Goal: Register for event/course

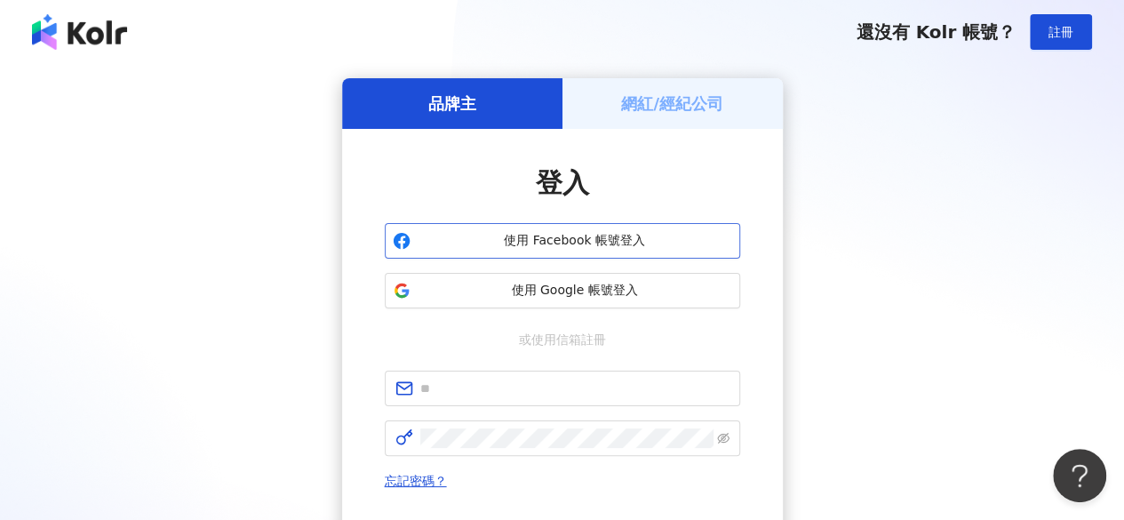
click at [563, 247] on span "使用 Facebook 帳號登入" at bounding box center [575, 241] width 315 height 18
click at [654, 102] on h5 "網紅/經紀公司" at bounding box center [672, 103] width 102 height 22
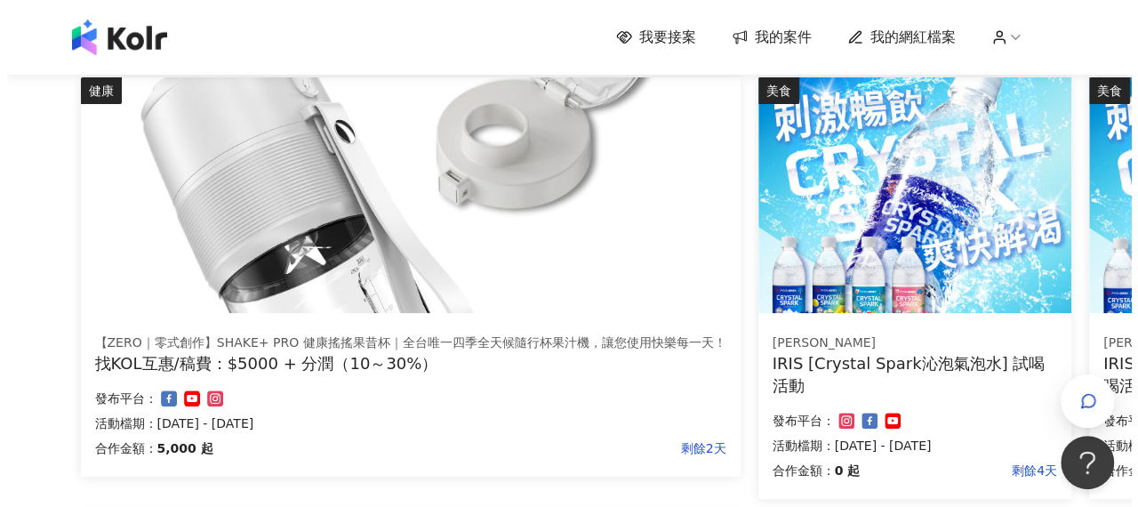
scroll to position [178, 0]
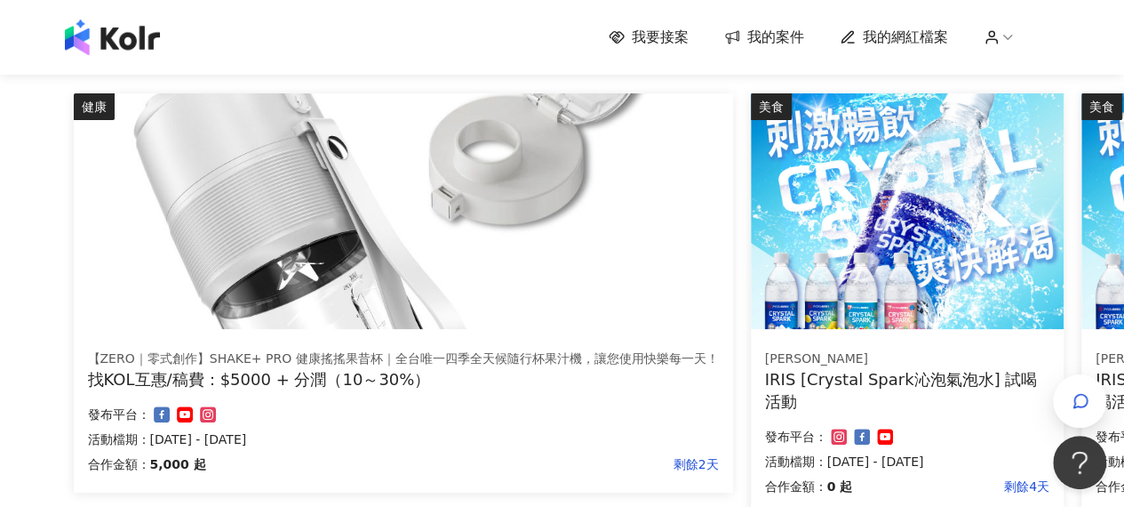
click at [674, 240] on img at bounding box center [404, 211] width 660 height 236
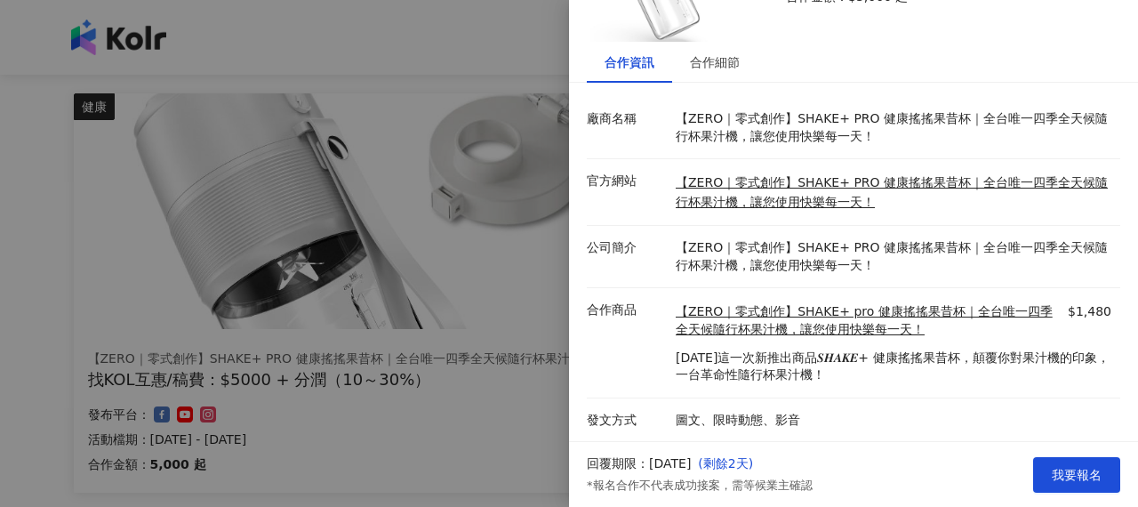
scroll to position [169, 0]
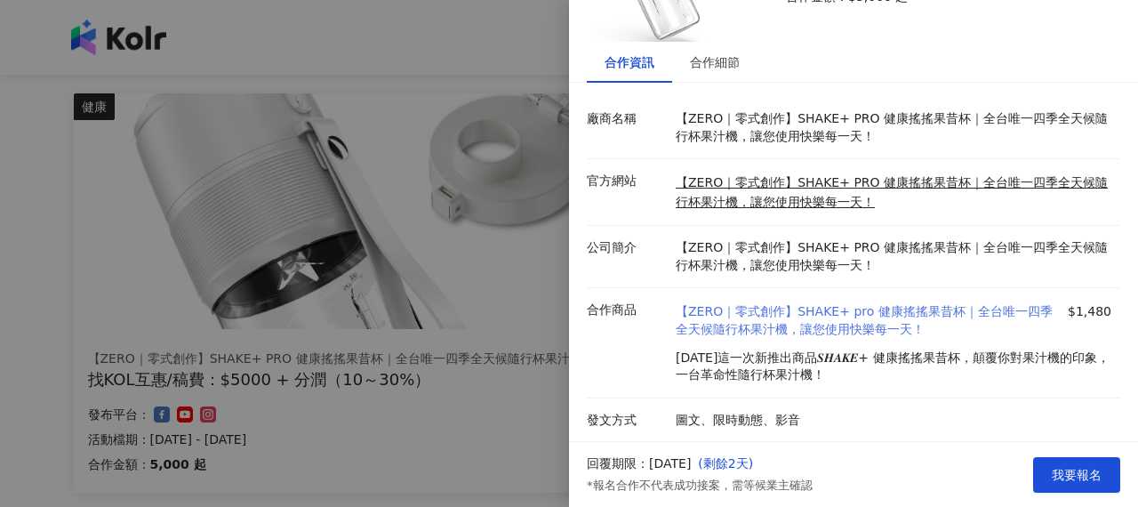
click at [738, 303] on link "【ZERO｜零式創作】SHAKE+ pro 健康搖搖果昔杯｜全台唯一四季全天候隨行杯果汁機，讓您使用快樂每一天！" at bounding box center [870, 320] width 388 height 35
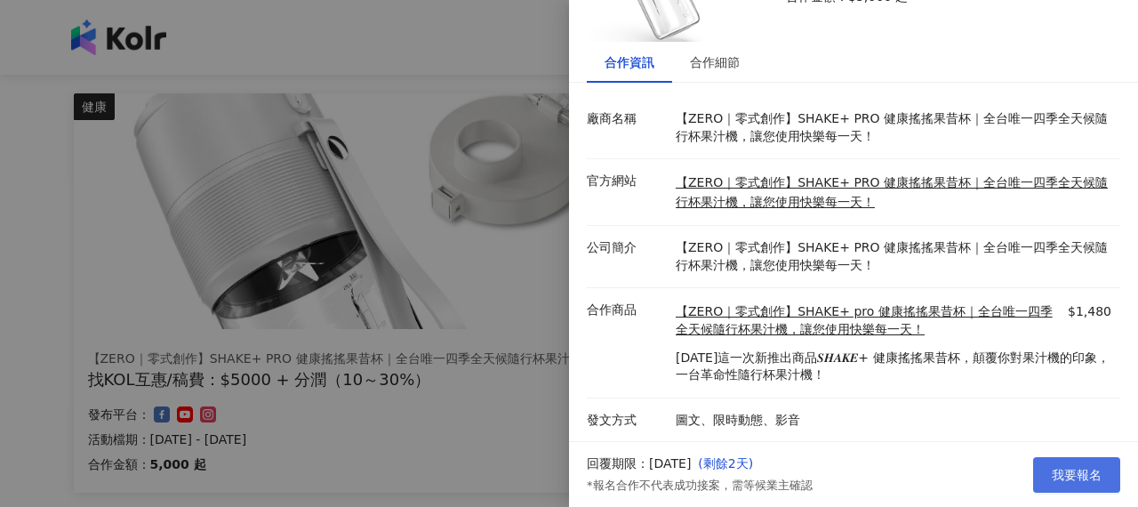
click at [1082, 468] on span "我要報名" at bounding box center [1077, 475] width 50 height 14
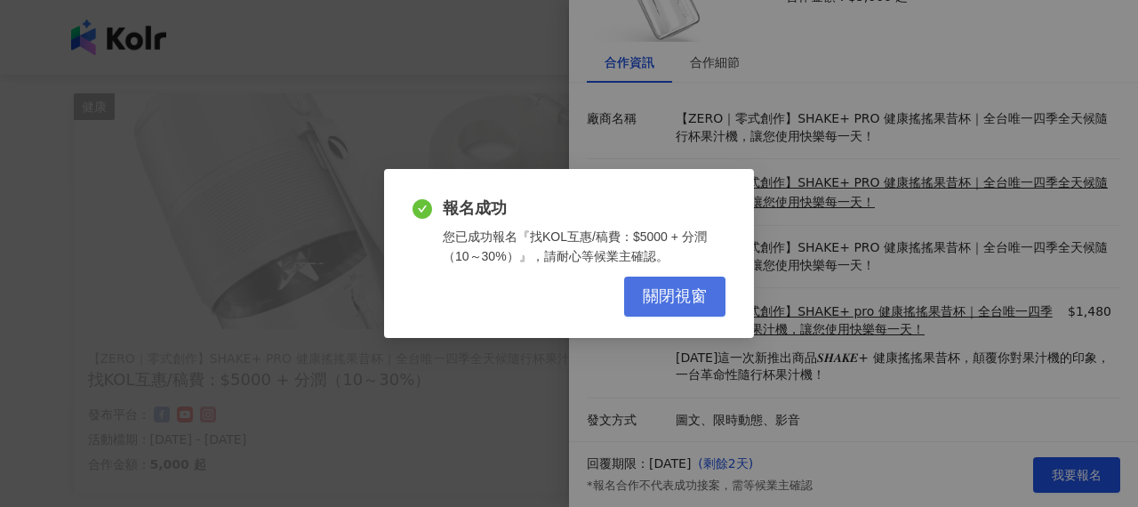
click at [672, 298] on span "關閉視窗" at bounding box center [675, 297] width 64 height 20
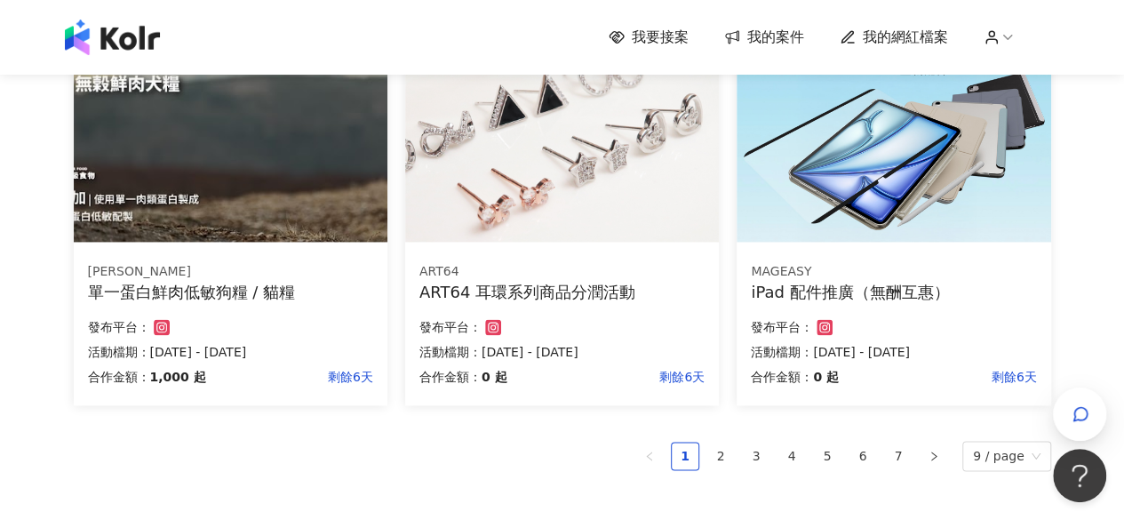
scroll to position [1156, 0]
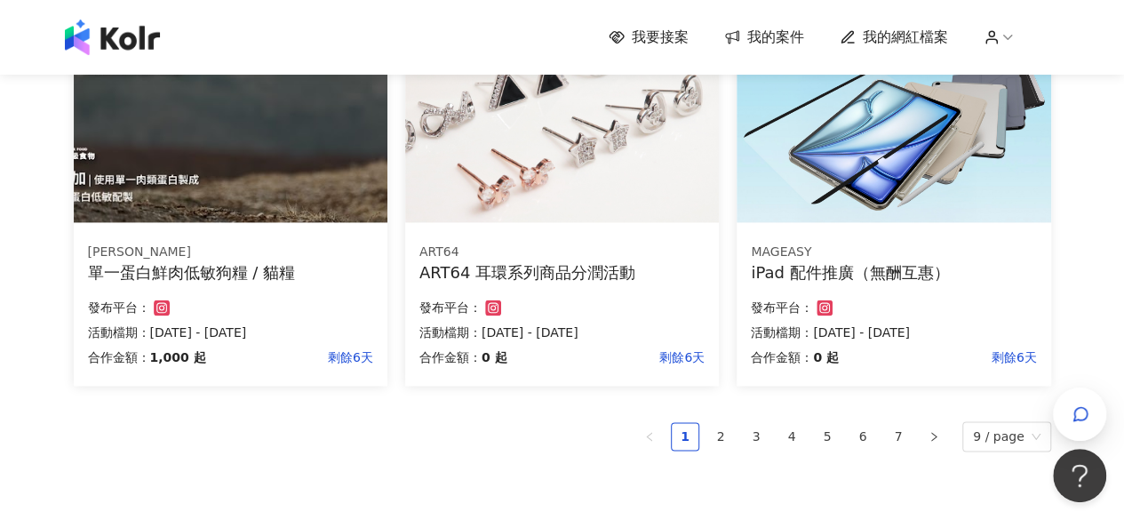
click at [996, 40] on icon at bounding box center [992, 41] width 11 height 4
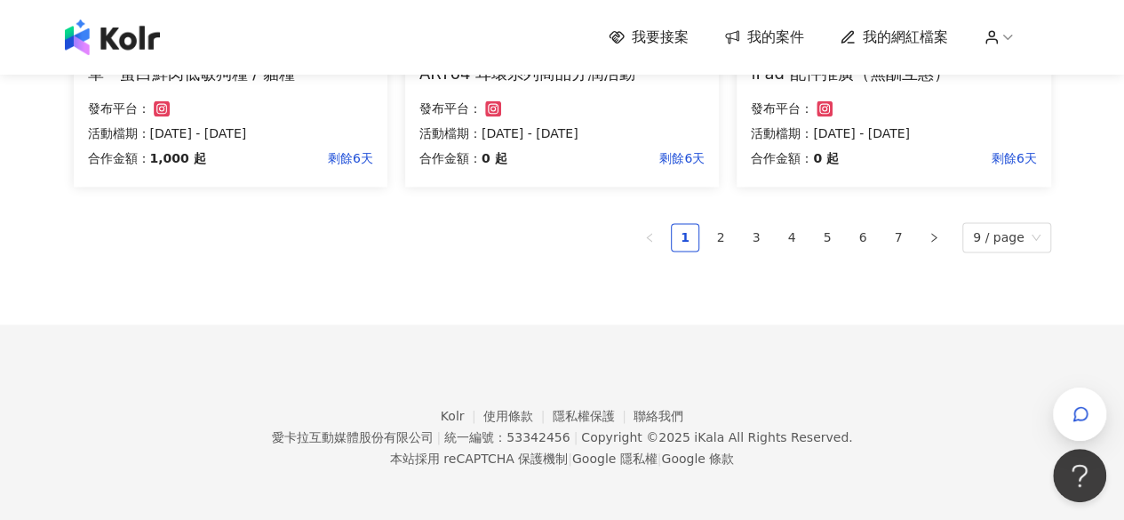
scroll to position [1356, 0]
click at [728, 236] on link "2" at bounding box center [721, 236] width 27 height 27
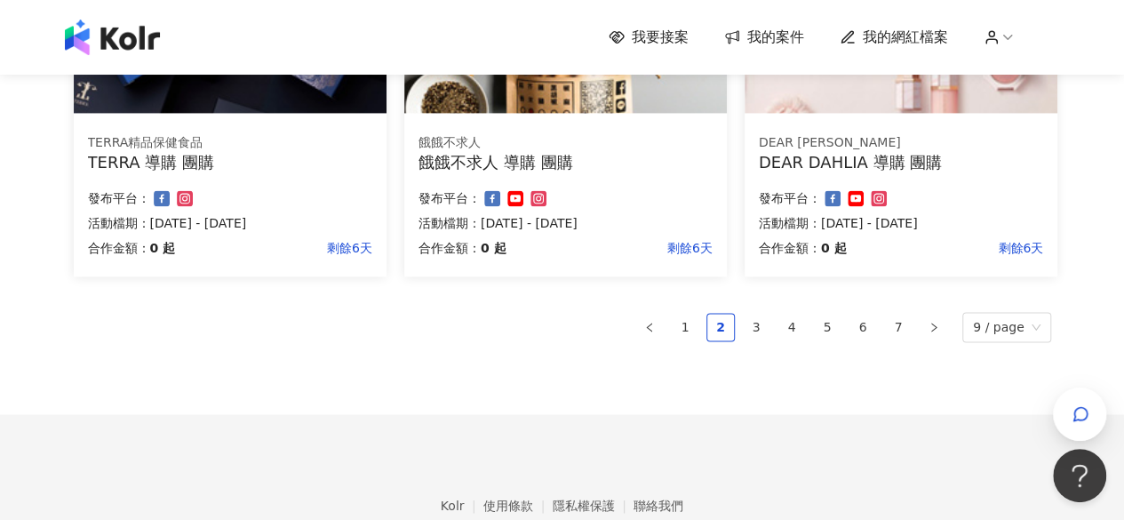
scroll to position [1244, 0]
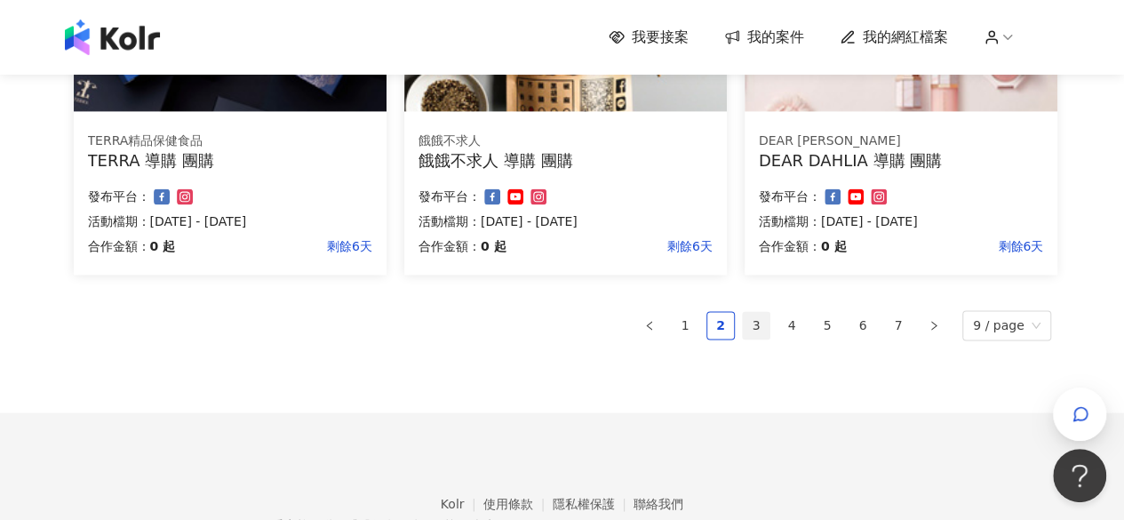
click at [756, 323] on link "3" at bounding box center [756, 325] width 27 height 27
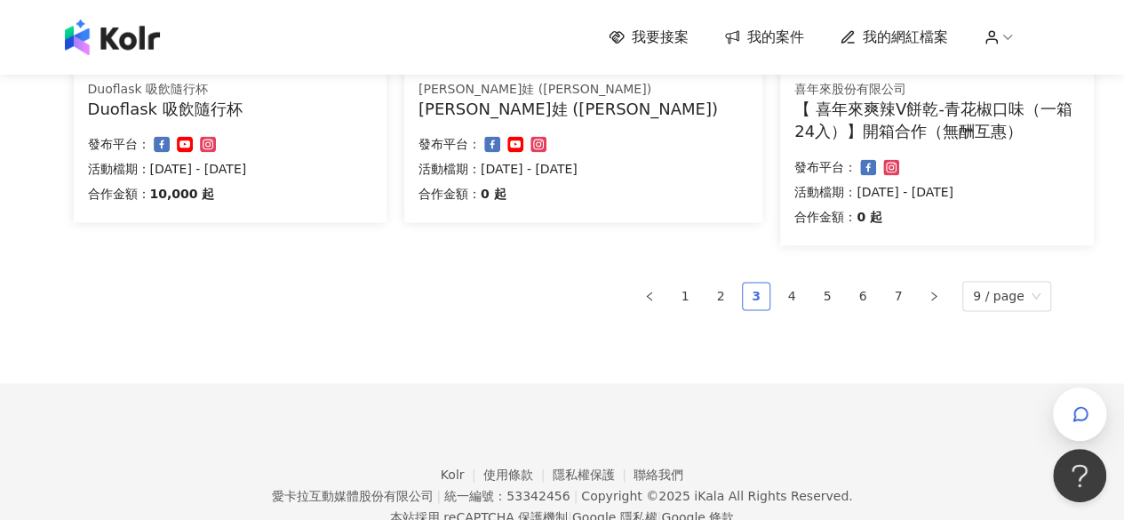
scroll to position [1333, 0]
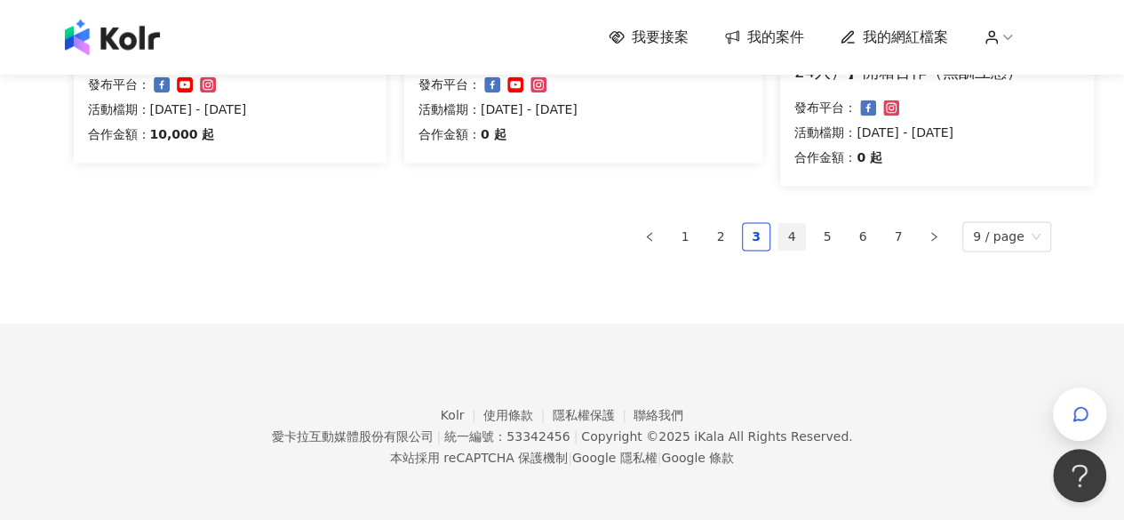
click at [789, 236] on link "4" at bounding box center [792, 236] width 27 height 27
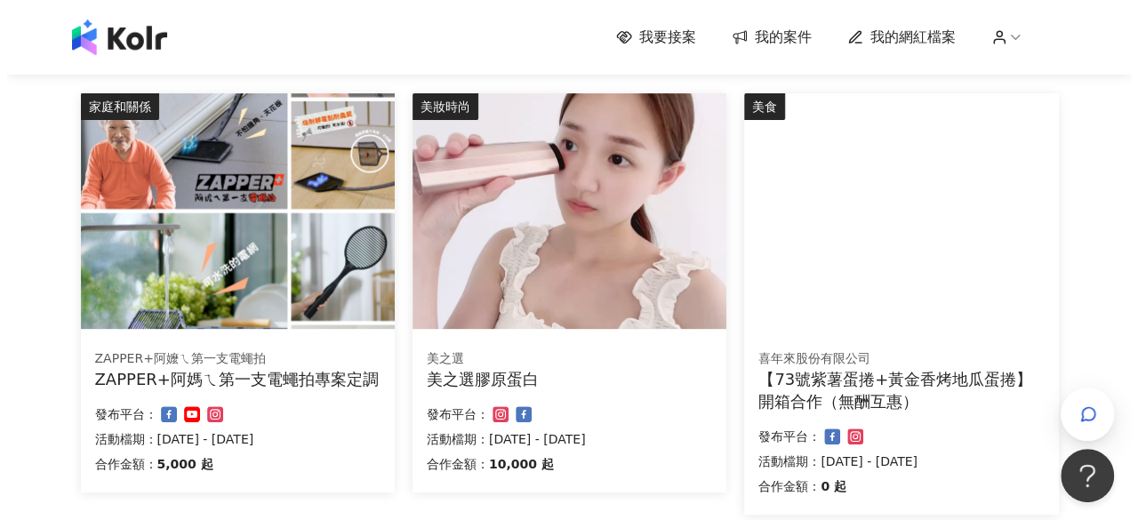
scroll to position [89, 0]
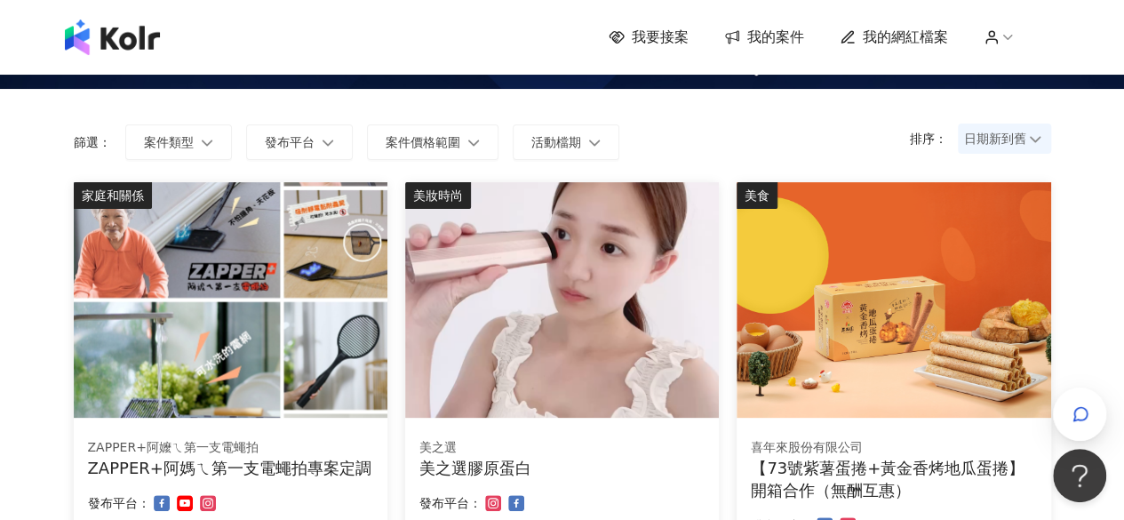
click at [583, 356] on img at bounding box center [562, 300] width 314 height 236
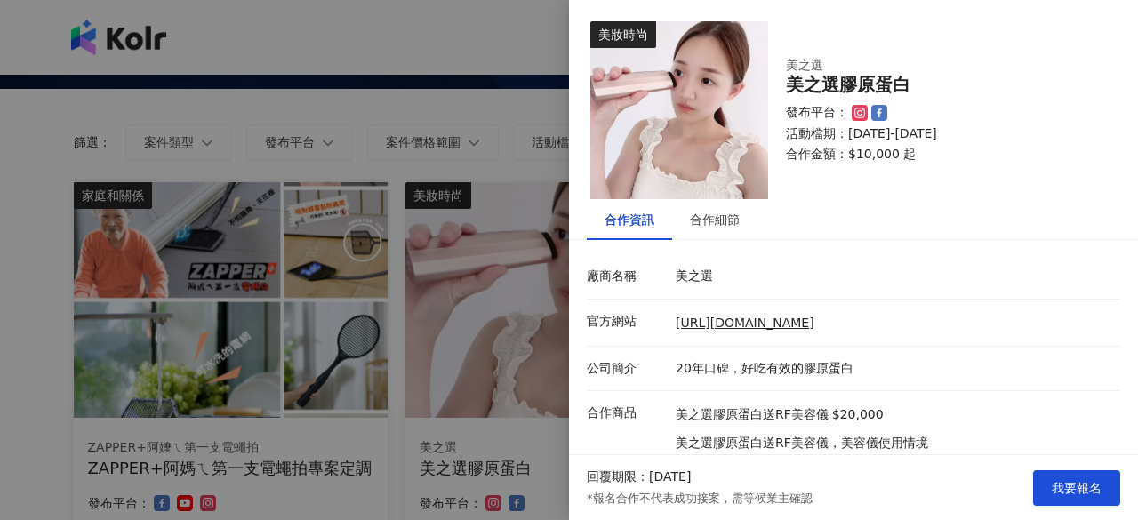
click at [603, 298] on li "廠商名稱 美之選" at bounding box center [853, 276] width 533 height 45
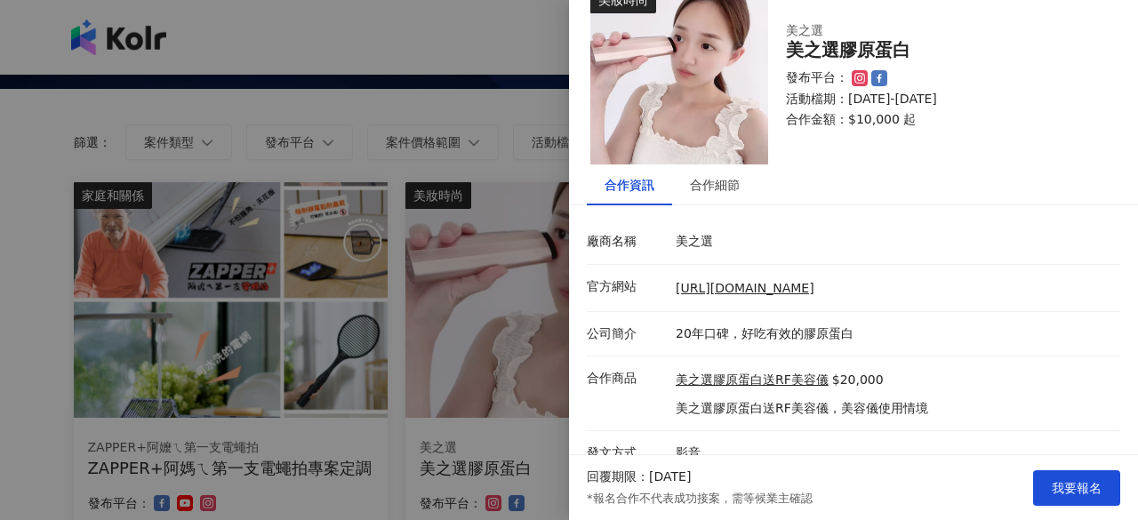
scroll to position [52, 0]
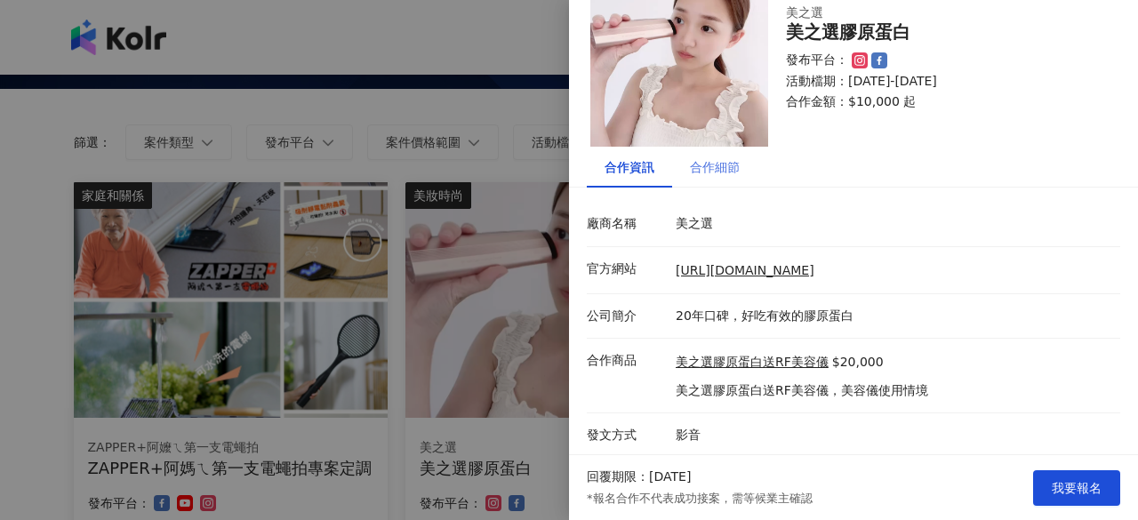
click at [740, 171] on div "合作細節" at bounding box center [714, 167] width 85 height 41
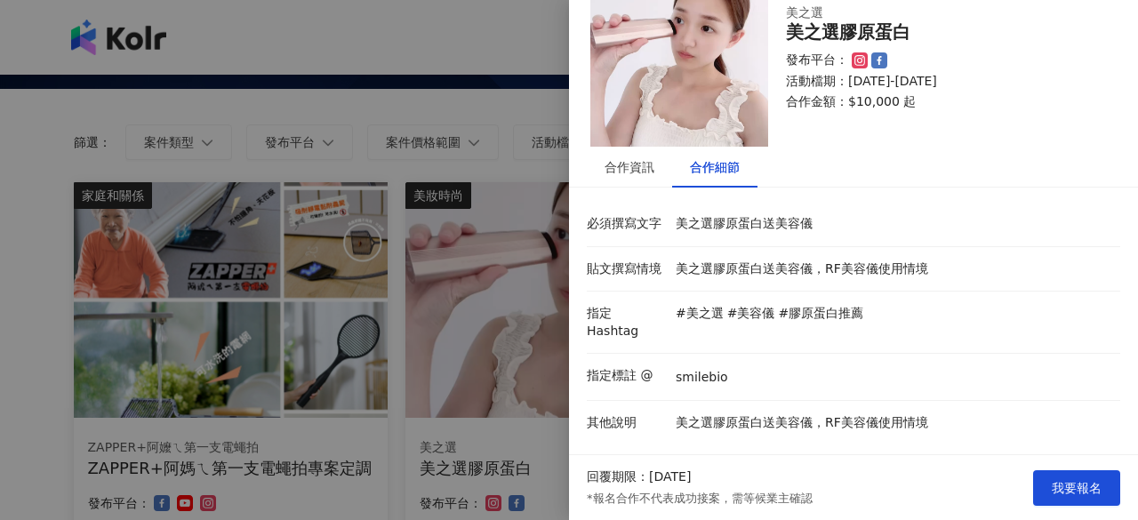
click at [527, 107] on div at bounding box center [569, 260] width 1138 height 520
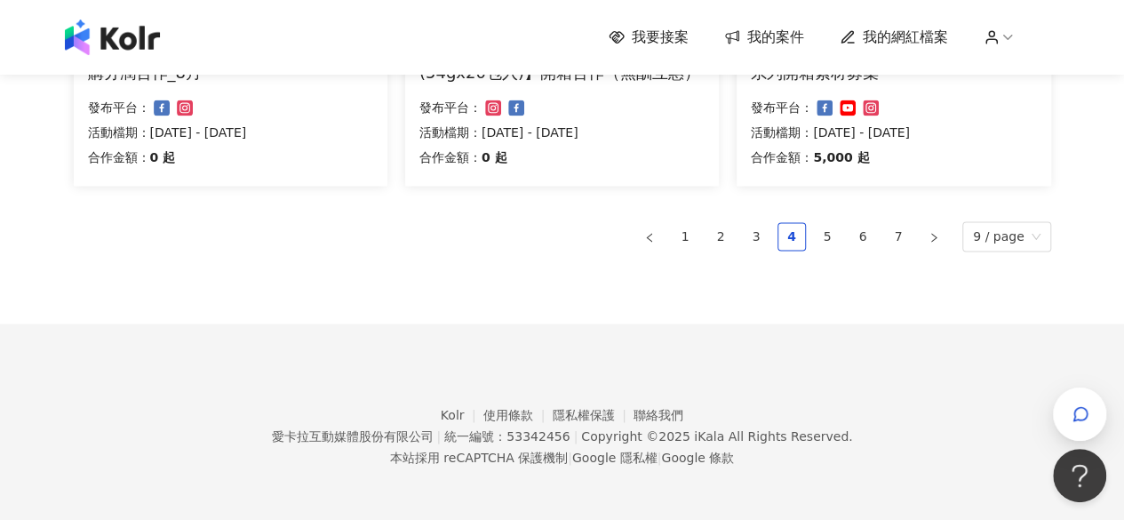
scroll to position [1111, 0]
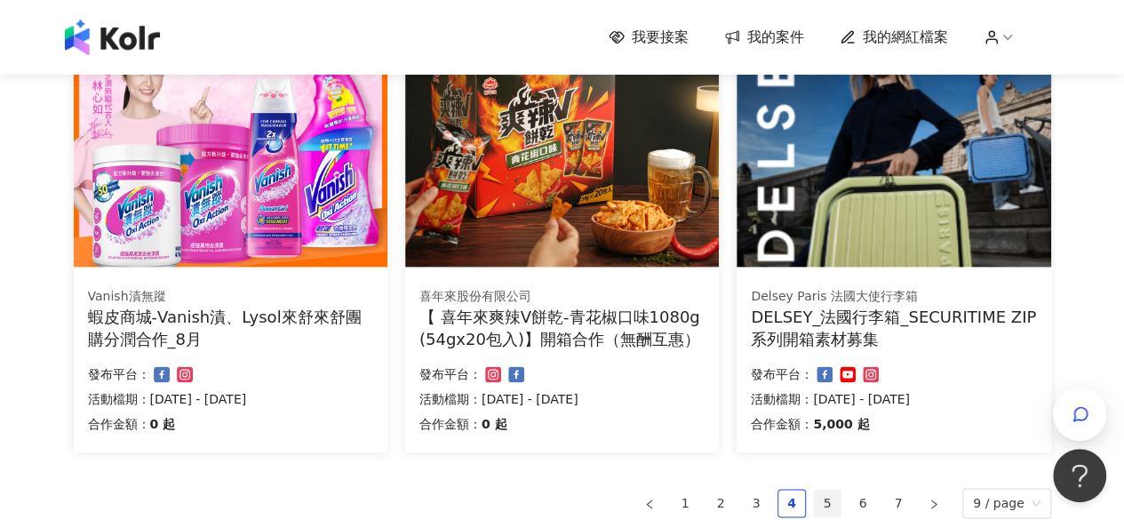
click at [835, 502] on link "5" at bounding box center [827, 503] width 27 height 27
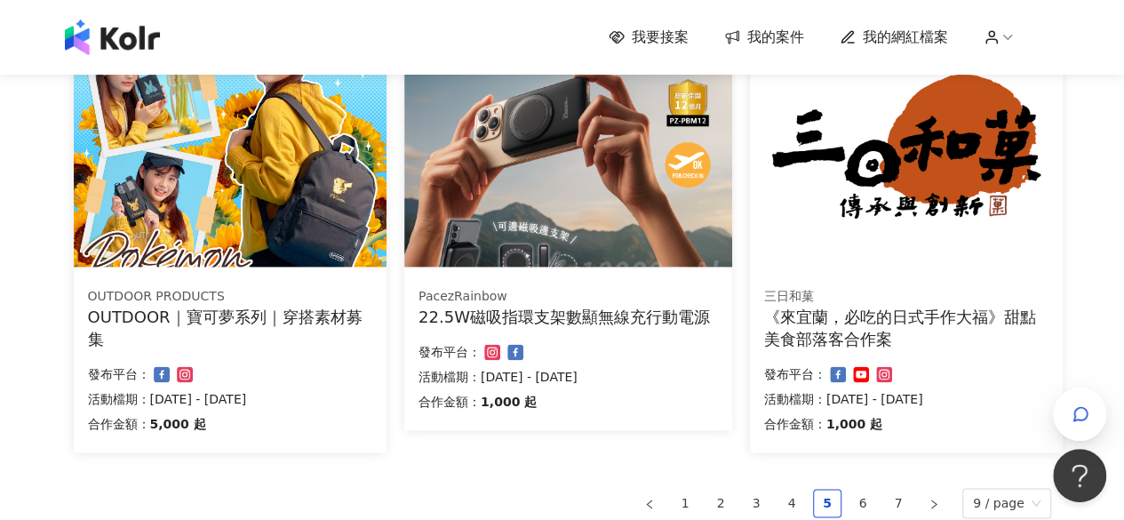
click at [261, 217] on img at bounding box center [230, 149] width 313 height 236
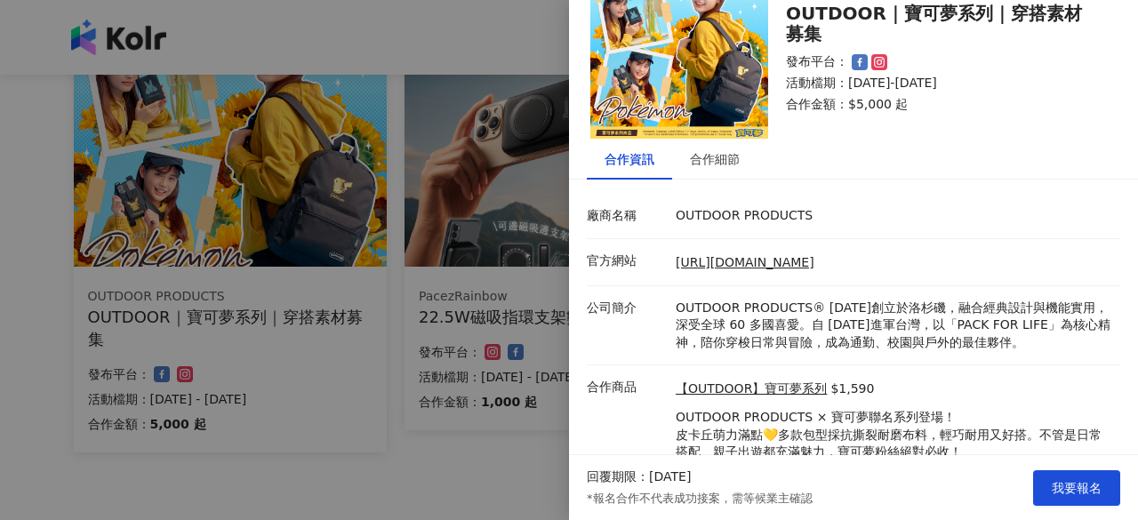
scroll to position [123, 0]
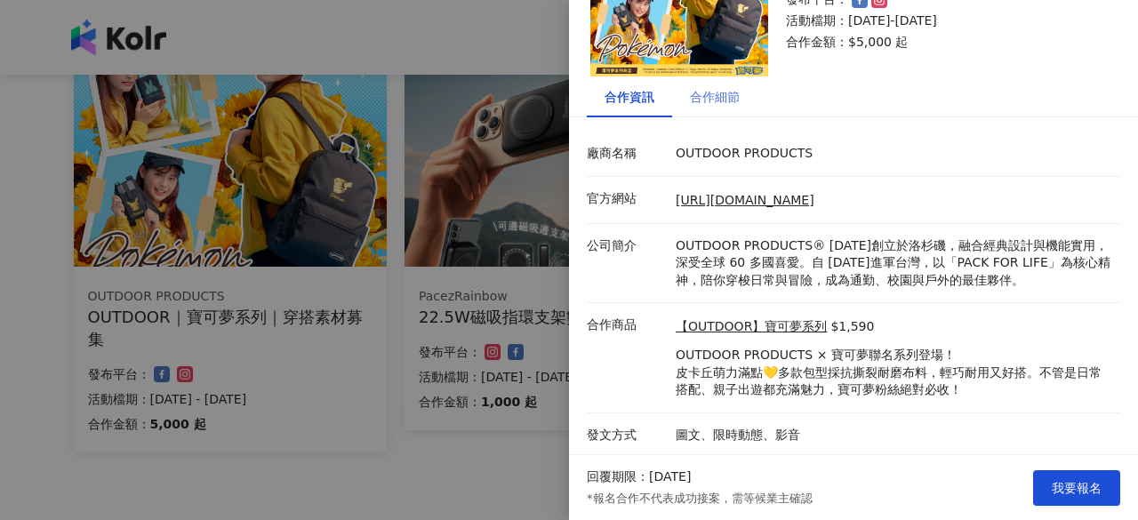
click at [725, 112] on div "合作細節" at bounding box center [714, 96] width 85 height 41
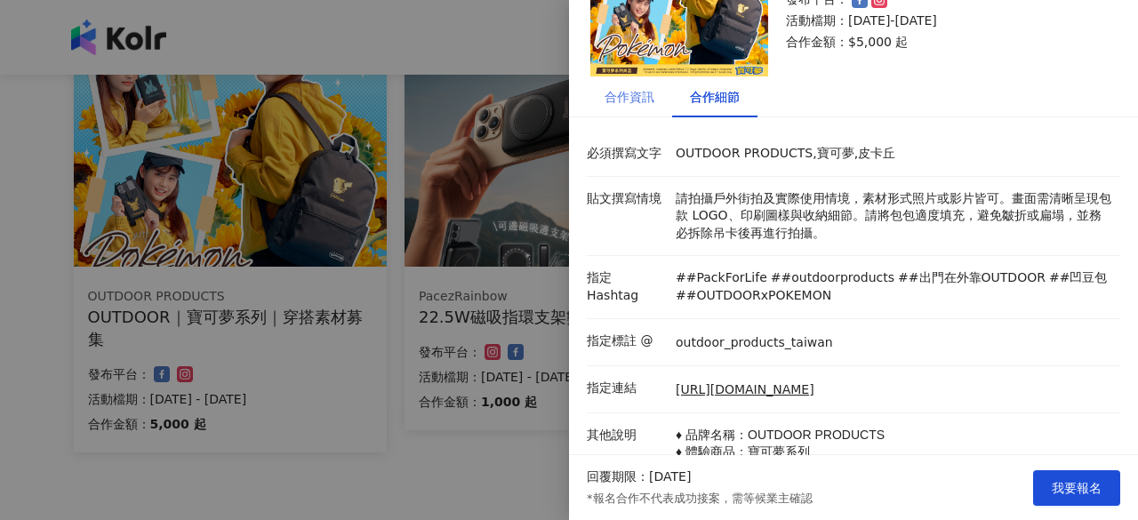
click at [636, 107] on div "合作資訊" at bounding box center [629, 96] width 85 height 41
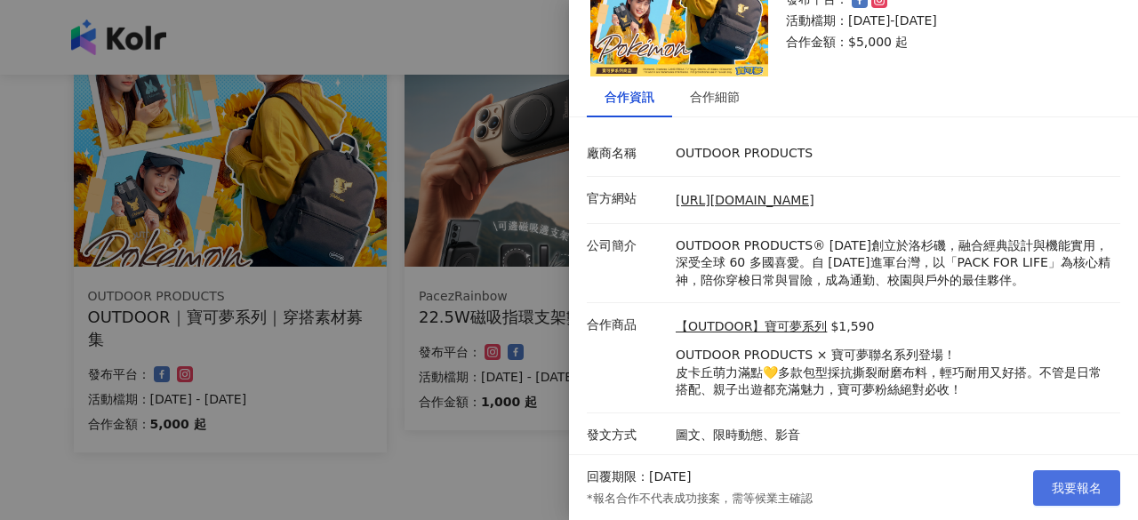
click at [1076, 477] on button "我要報名" at bounding box center [1076, 488] width 87 height 36
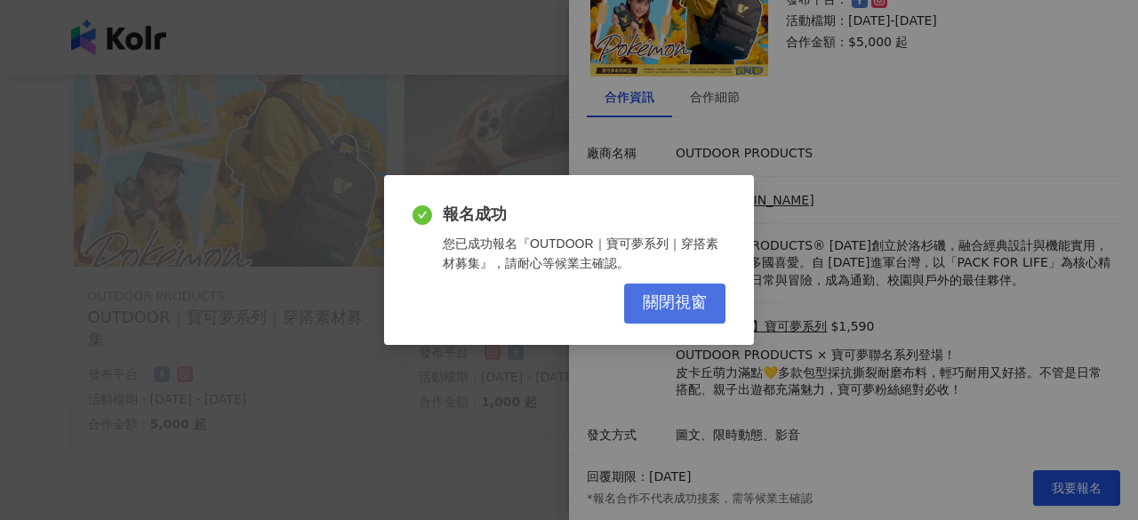
click at [644, 310] on span "關閉視窗" at bounding box center [675, 303] width 64 height 20
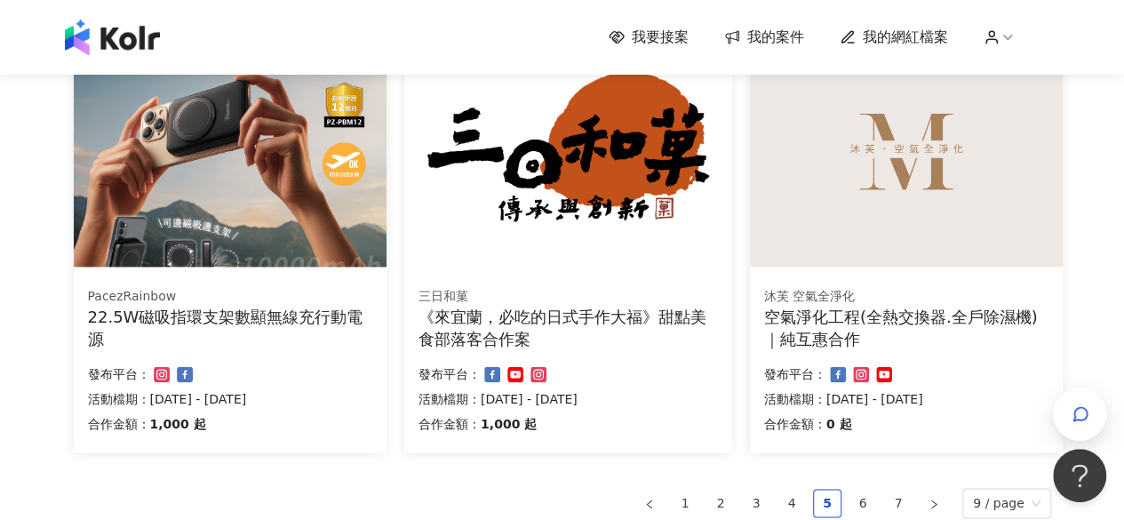
click at [267, 242] on img at bounding box center [230, 149] width 313 height 236
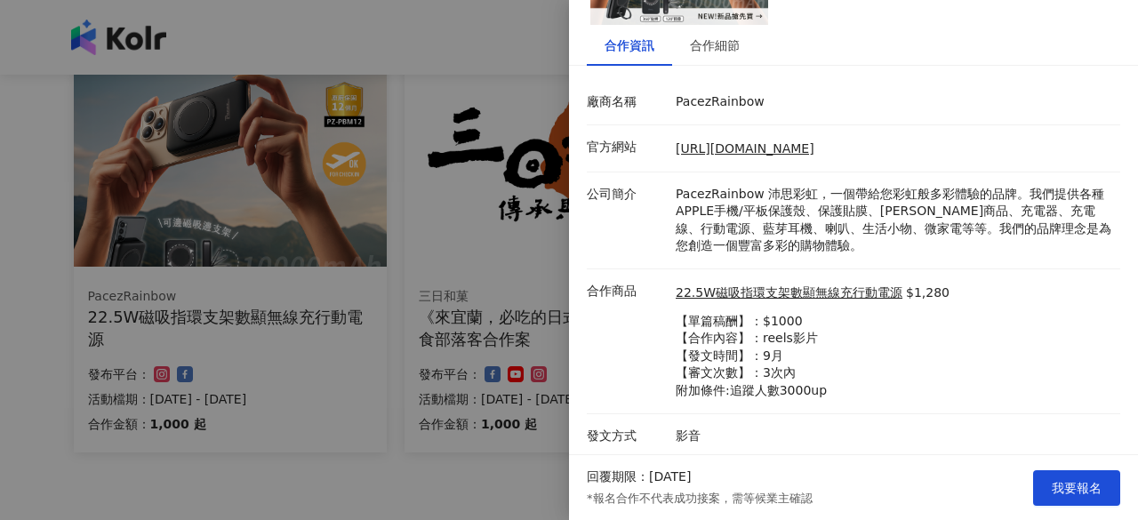
scroll to position [85, 0]
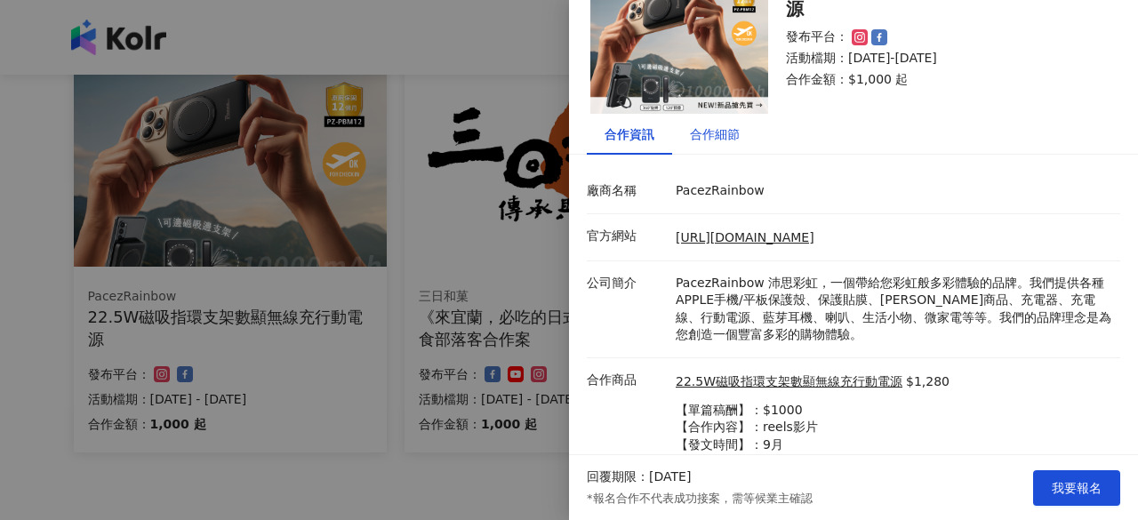
click at [703, 128] on div "合作細節" at bounding box center [715, 134] width 50 height 20
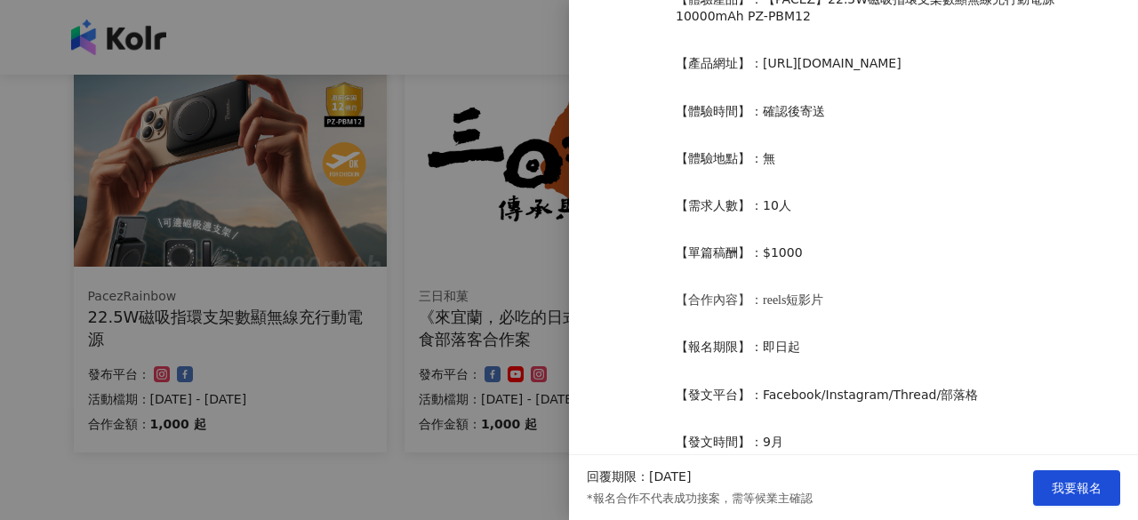
scroll to position [619, 0]
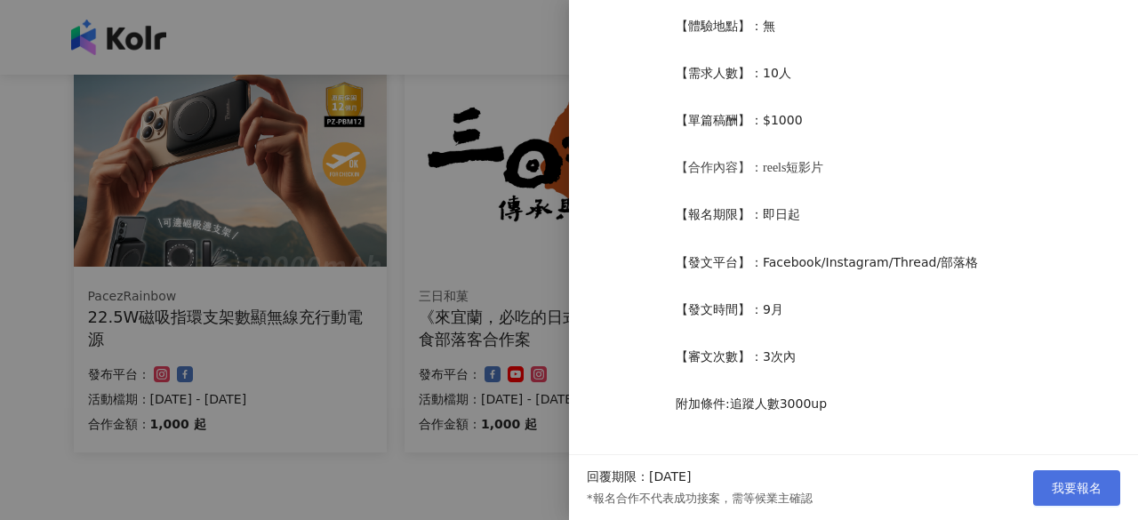
click at [1086, 490] on span "我要報名" at bounding box center [1077, 488] width 50 height 14
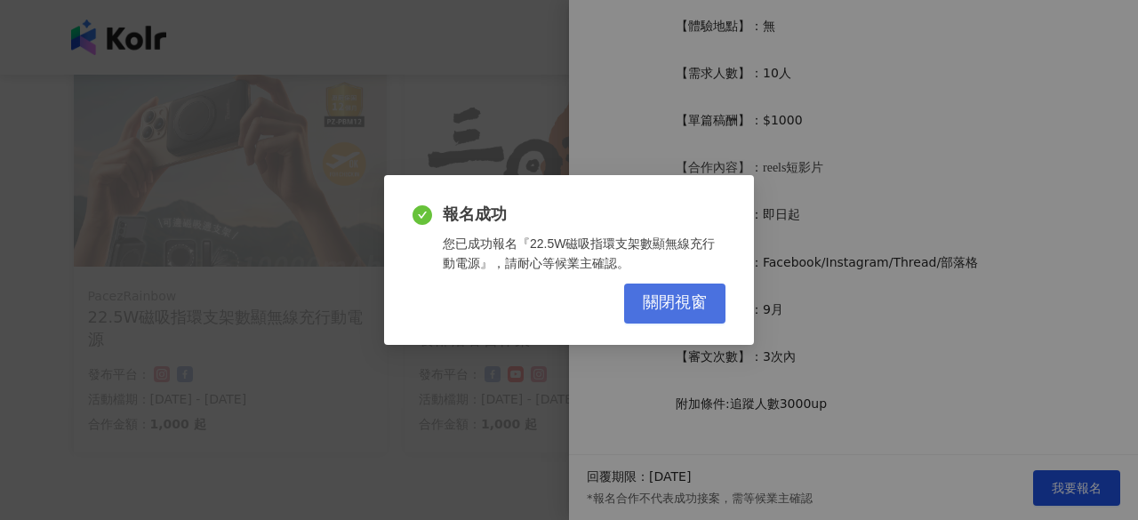
click at [686, 304] on span "關閉視窗" at bounding box center [675, 303] width 64 height 20
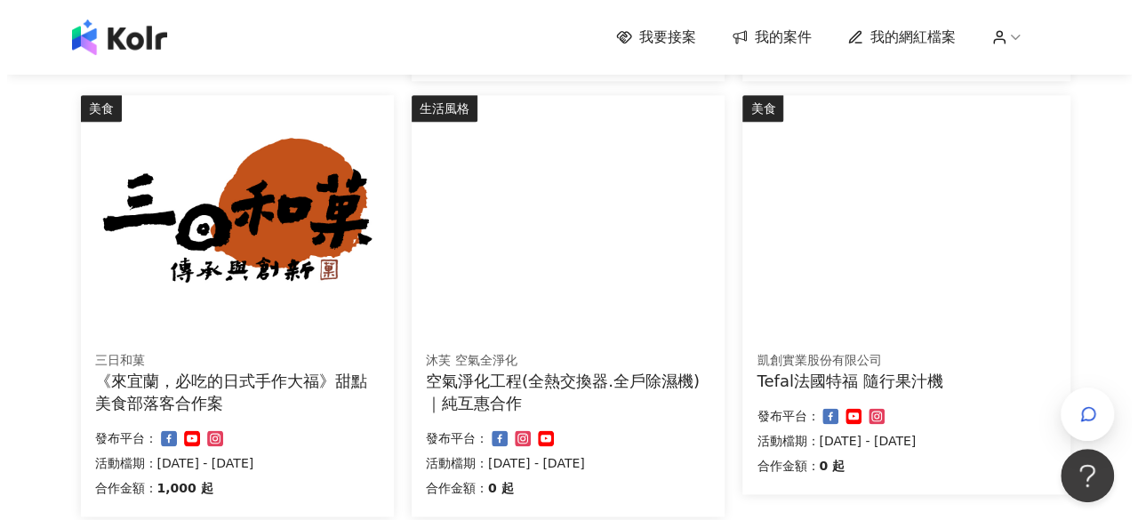
scroll to position [1022, 0]
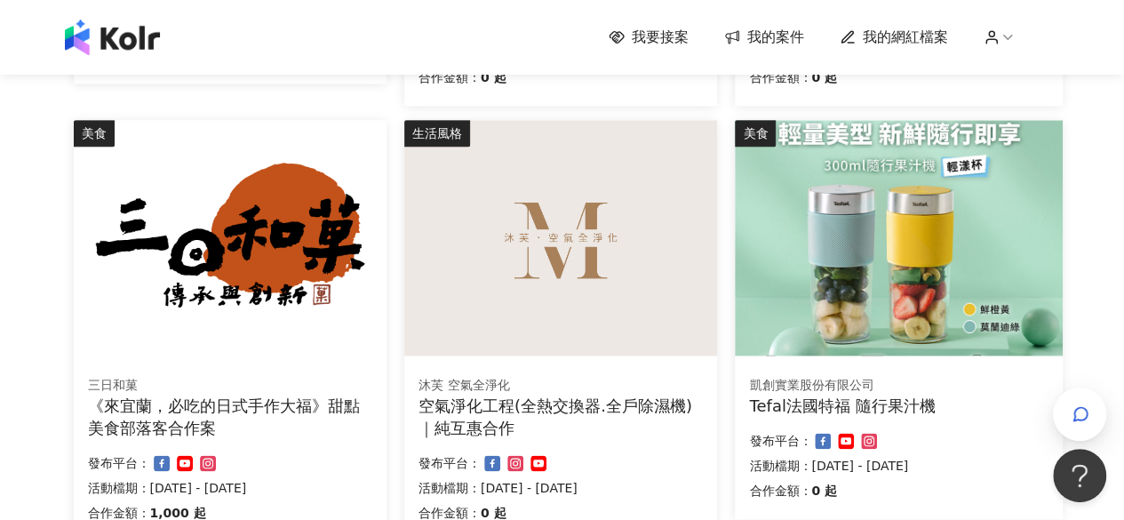
click at [917, 309] on img at bounding box center [899, 238] width 328 height 236
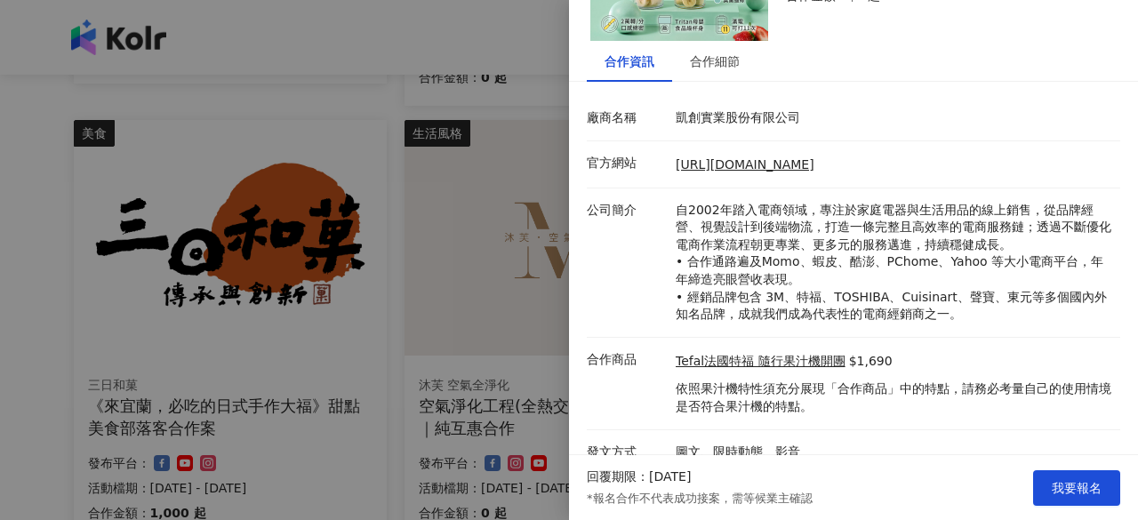
scroll to position [174, 0]
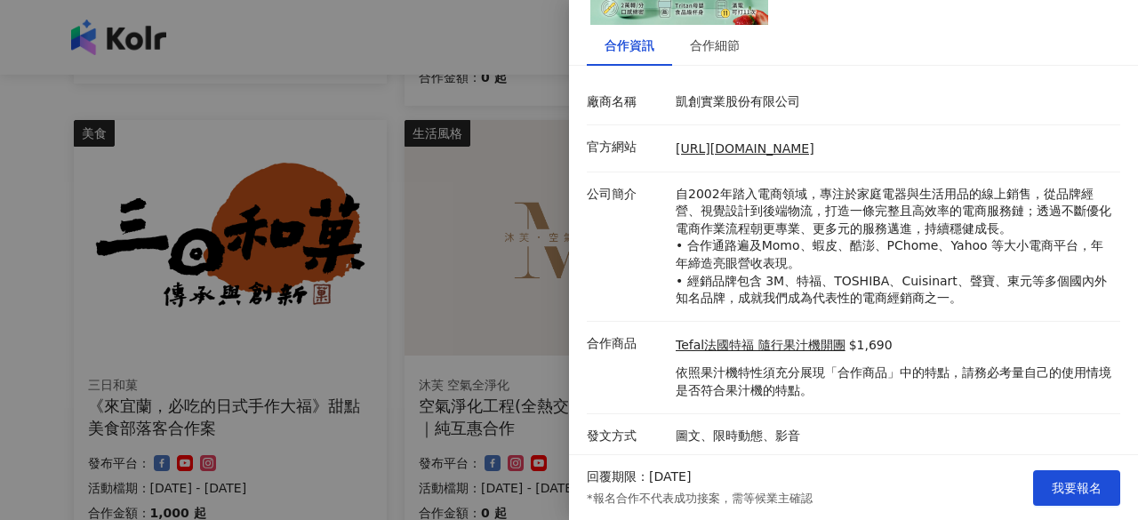
click at [723, 103] on p "凱創實業股份有限公司" at bounding box center [894, 102] width 436 height 18
click at [725, 63] on div "合作細節" at bounding box center [714, 45] width 85 height 41
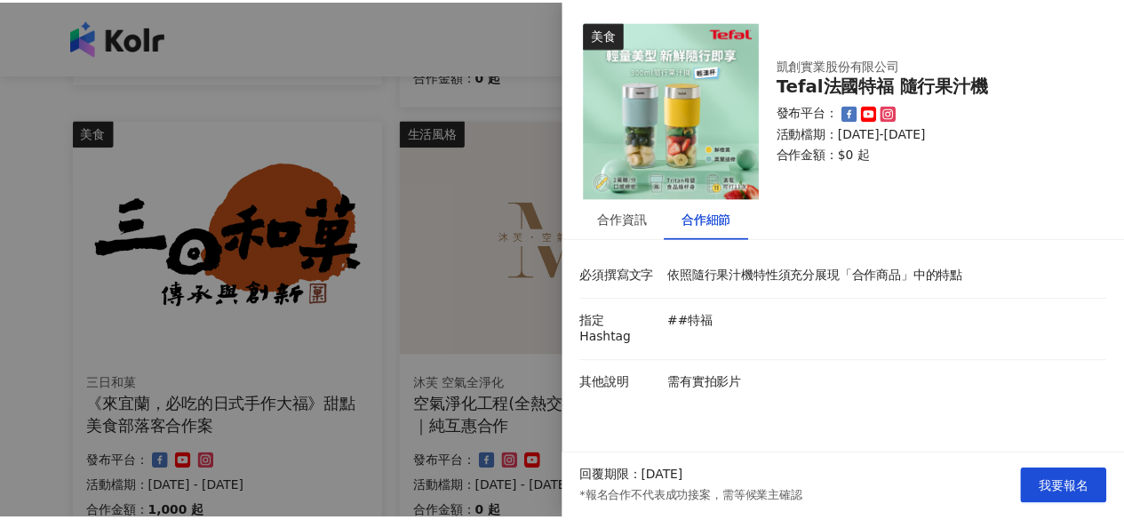
scroll to position [0, 0]
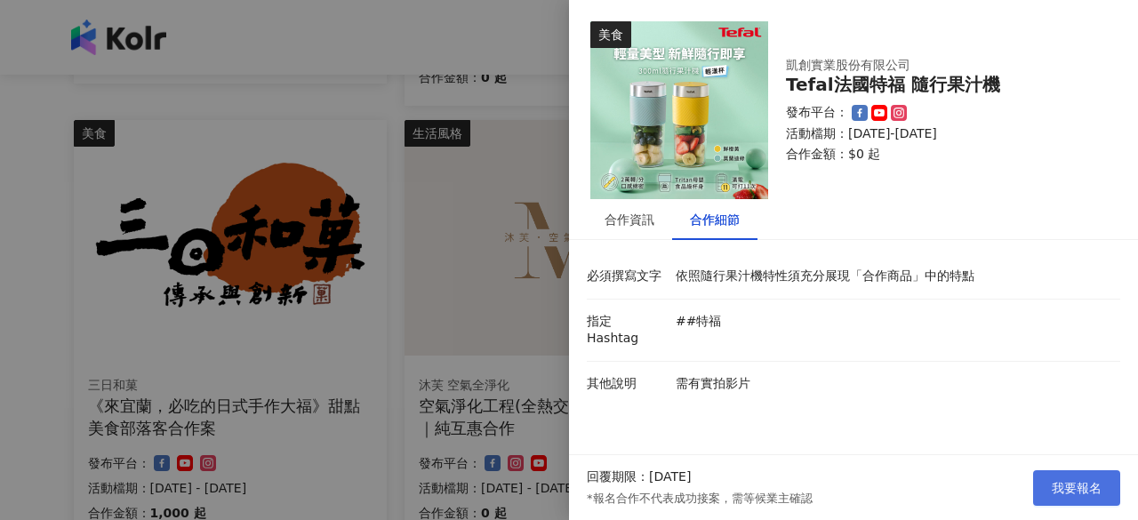
click at [1079, 481] on span "我要報名" at bounding box center [1077, 488] width 50 height 14
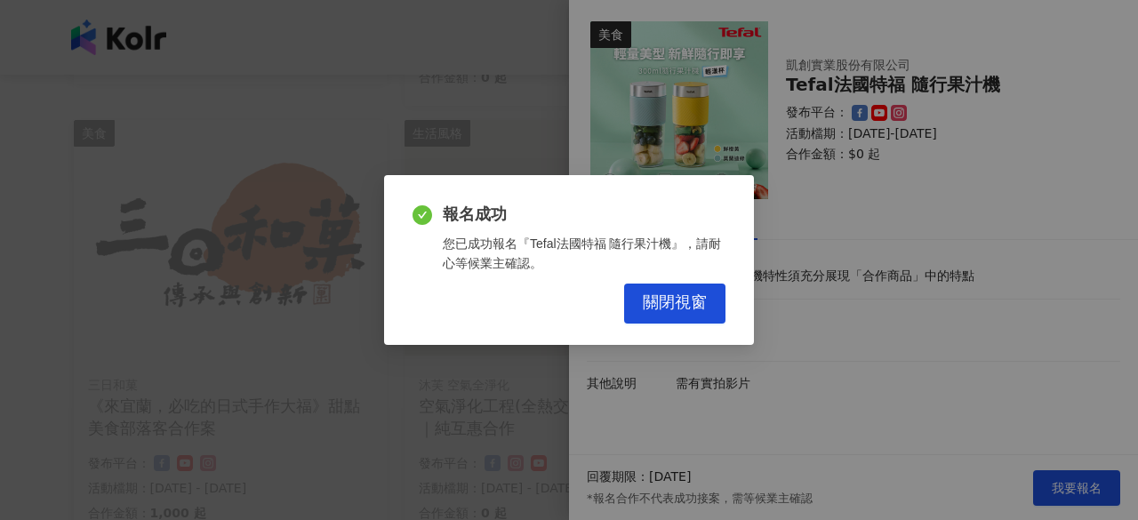
click at [700, 278] on div "報名成功 您已成功報名『Tefal法國特福 隨行果汁機』，請耐心等候業主確認。 關閉視窗" at bounding box center [568, 263] width 313 height 119
click at [700, 301] on span "關閉視窗" at bounding box center [675, 303] width 64 height 20
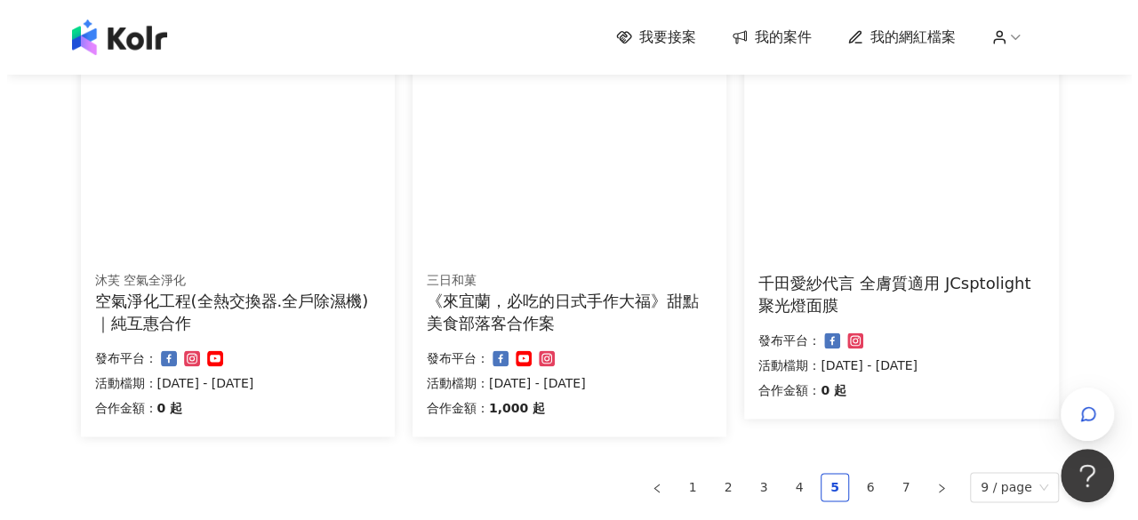
scroll to position [1022, 0]
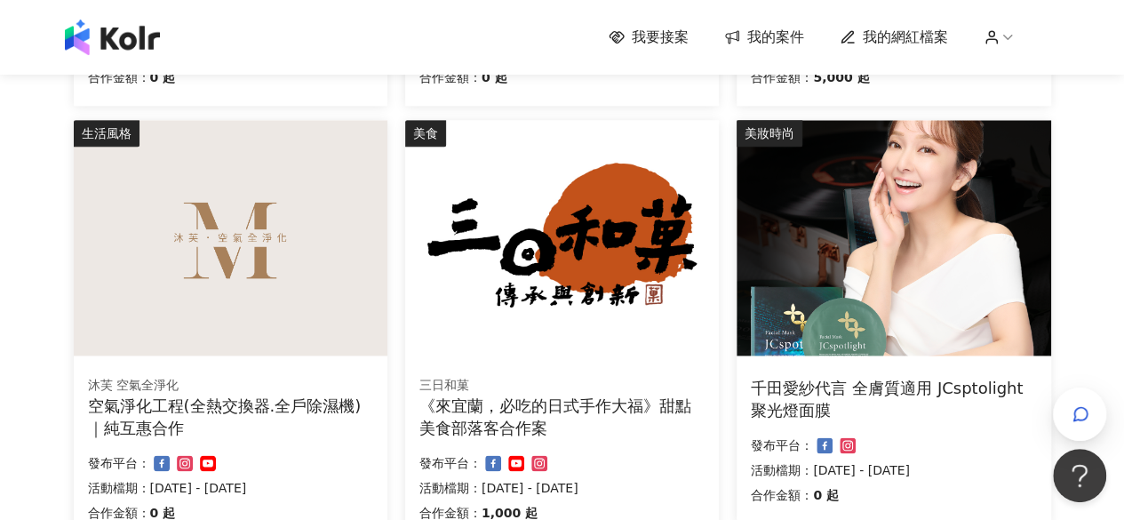
click at [578, 237] on img at bounding box center [562, 238] width 314 height 236
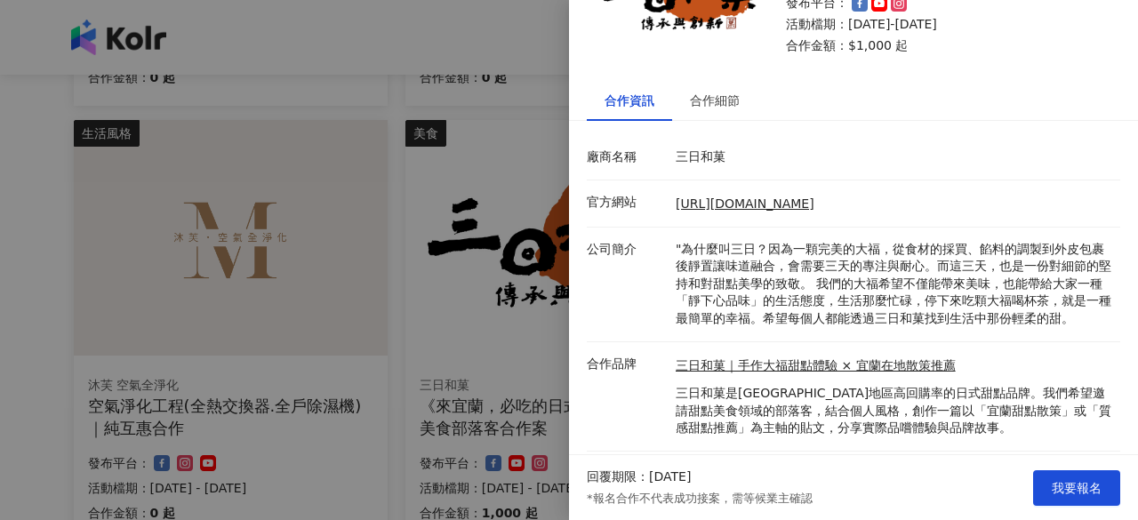
scroll to position [174, 0]
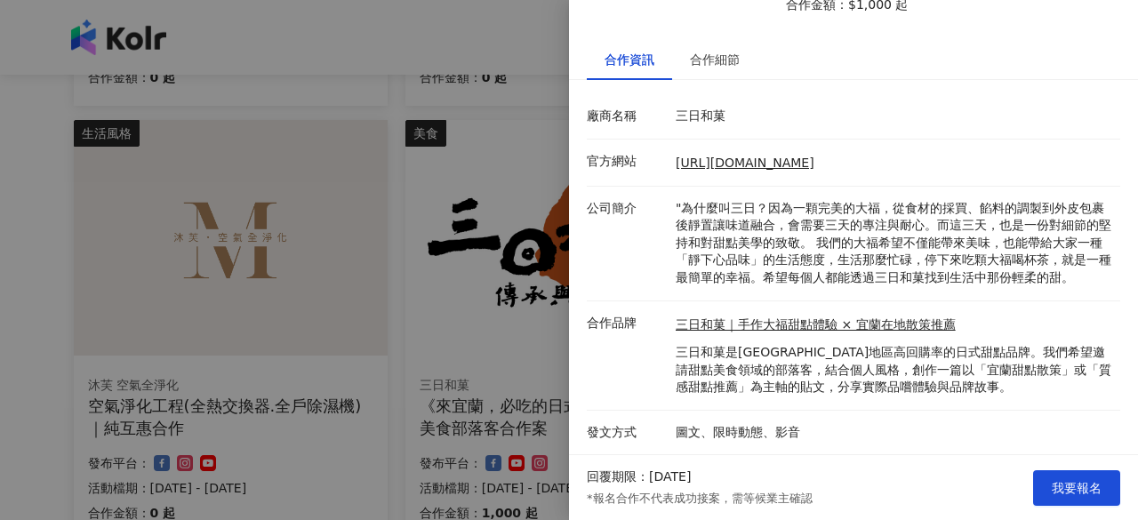
click at [414, 417] on div at bounding box center [569, 260] width 1138 height 520
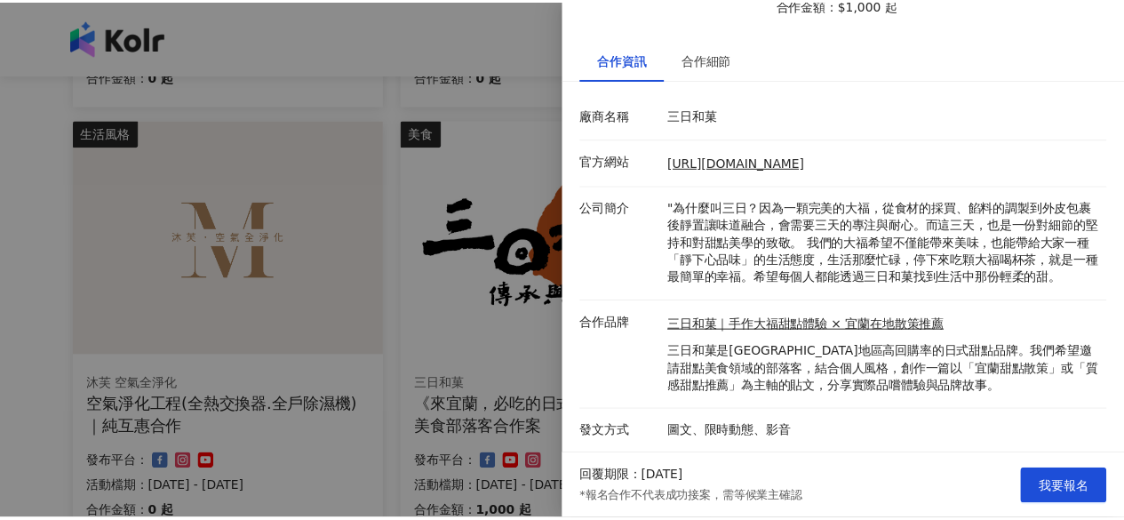
scroll to position [0, 0]
